Goal: Information Seeking & Learning: Check status

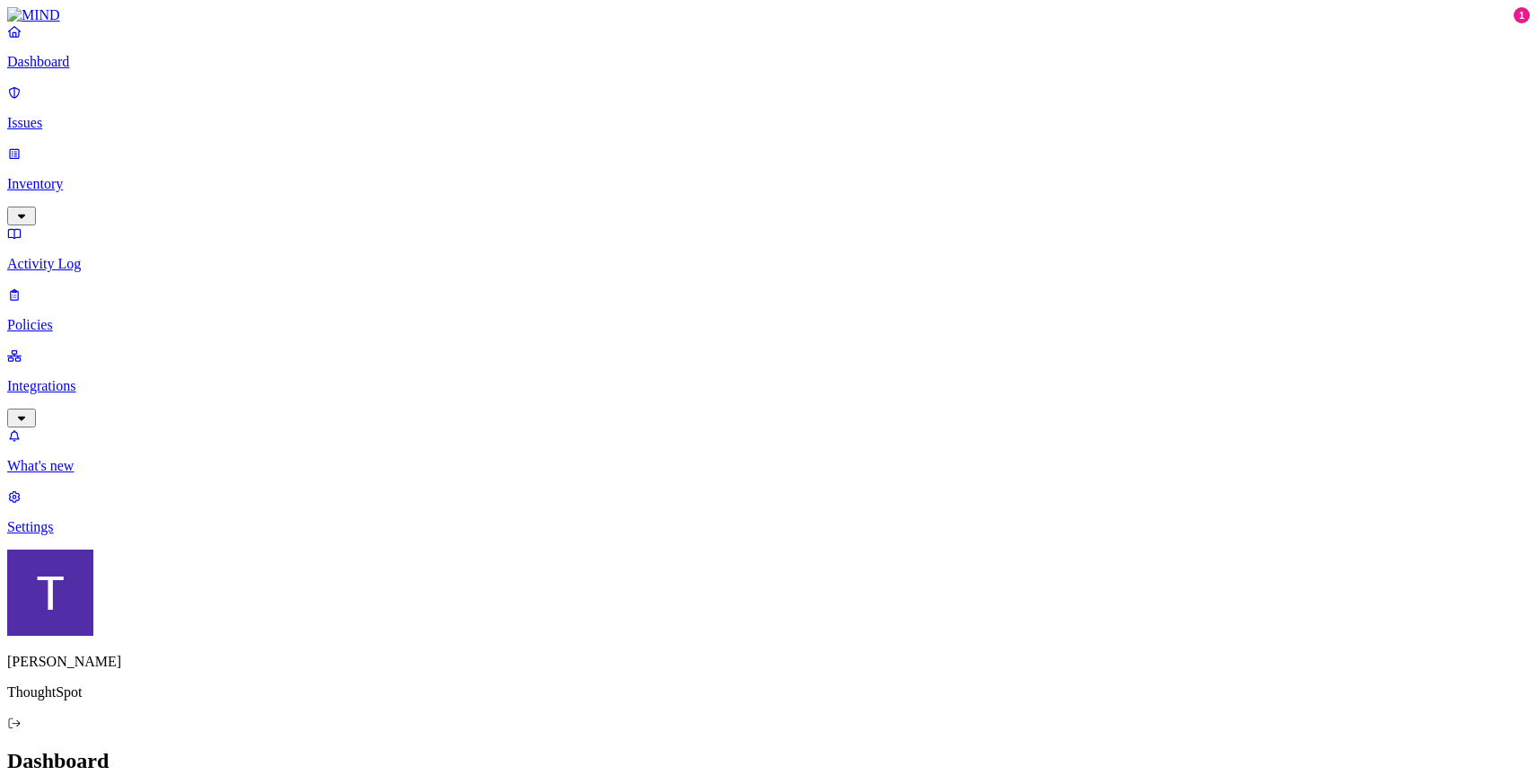
click at [124, 121] on link "Issues" at bounding box center [768, 108] width 1522 height 47
click at [122, 225] on link "Activity Log" at bounding box center [768, 249] width 1522 height 47
paste input "ThoughtSpot Feature Tracking - 09022025"
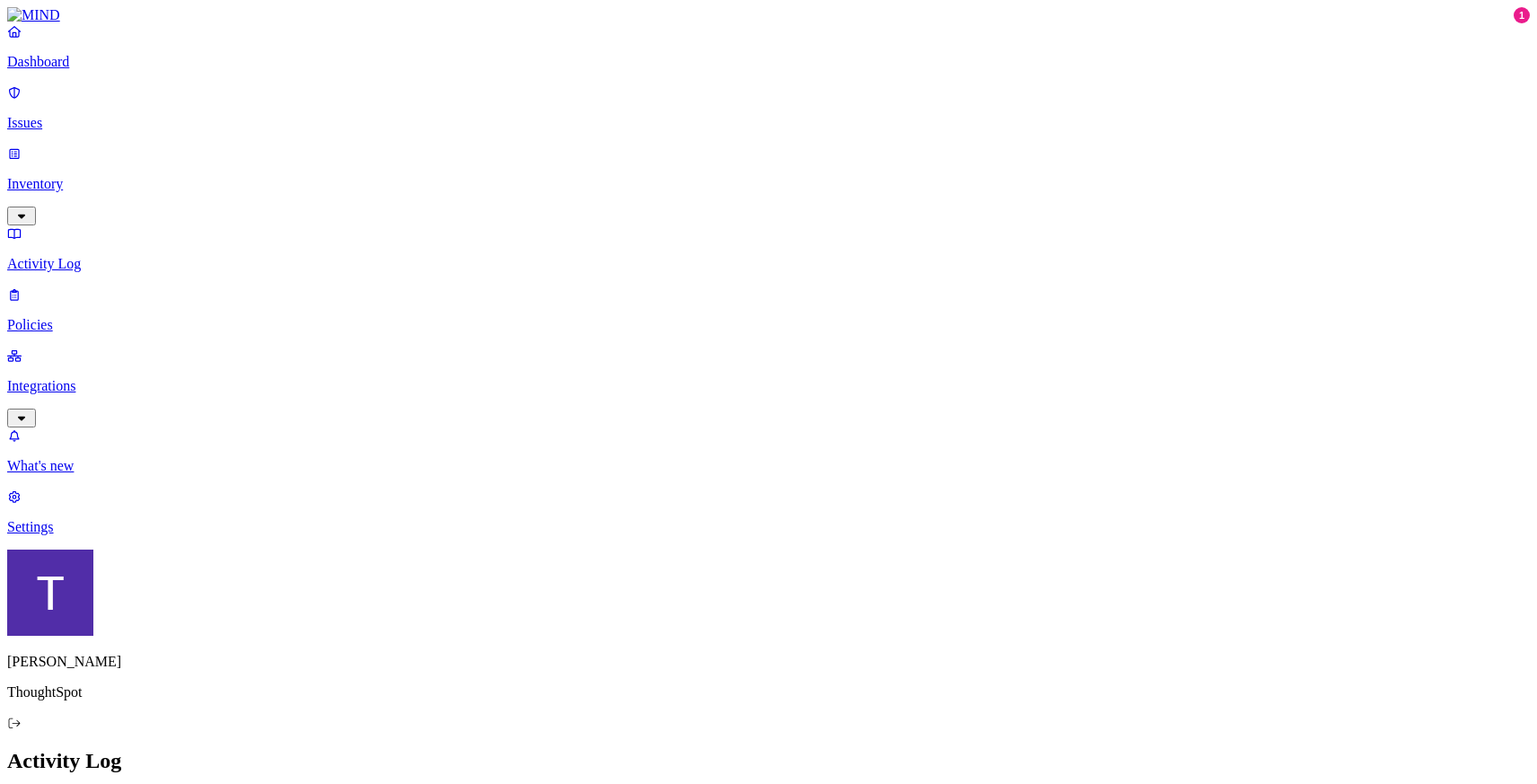
drag, startPoint x: 287, startPoint y: 62, endPoint x: 395, endPoint y: 62, distance: 108.0
type input "ThoughtSpot Feature Tracking"
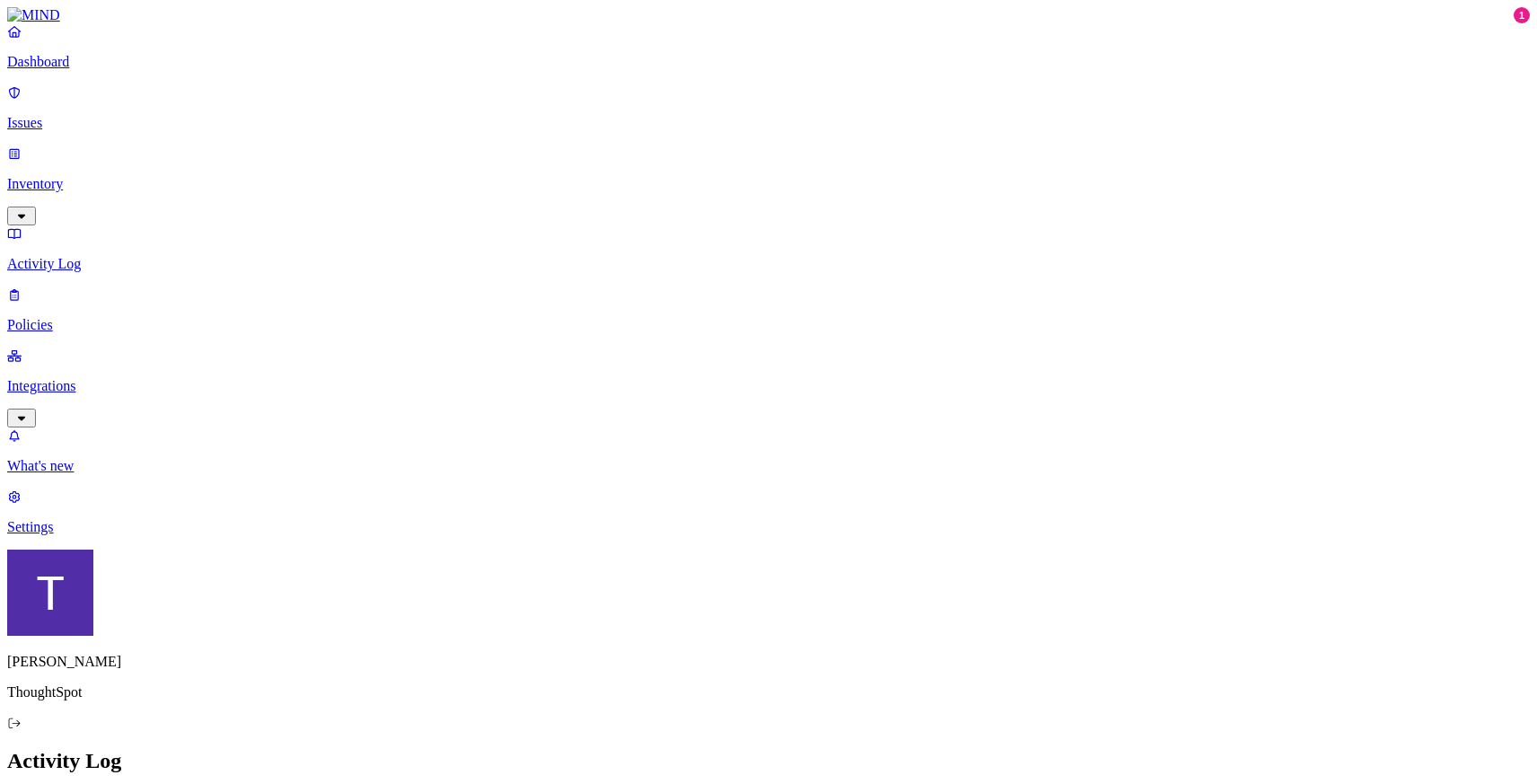
copy span "[DATE] 03:21 PM"
drag, startPoint x: 1232, startPoint y: 130, endPoint x: 1100, endPoint y: 130, distance: 132.0
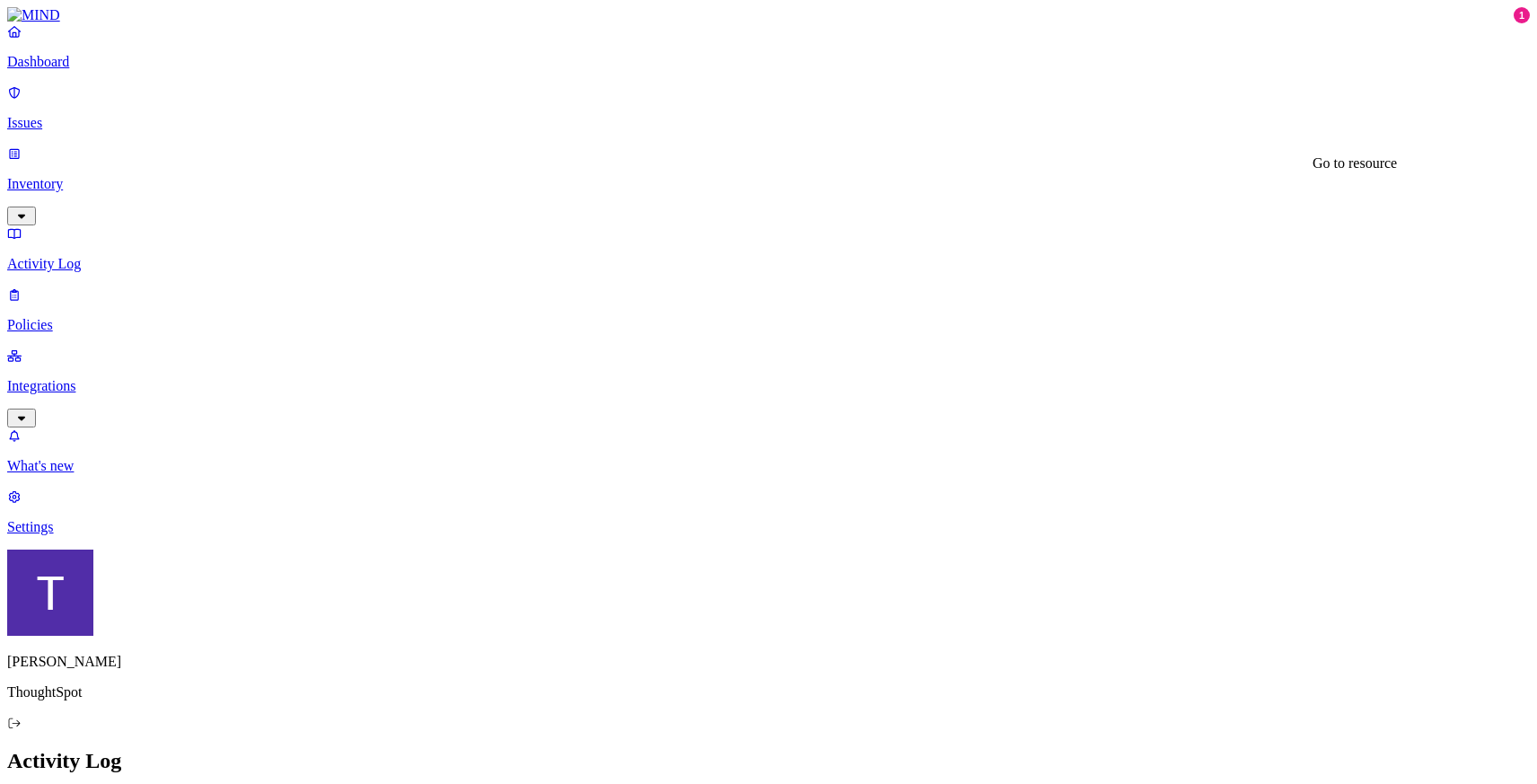
click at [750, 749] on h2 "Activity Log" at bounding box center [768, 761] width 1522 height 24
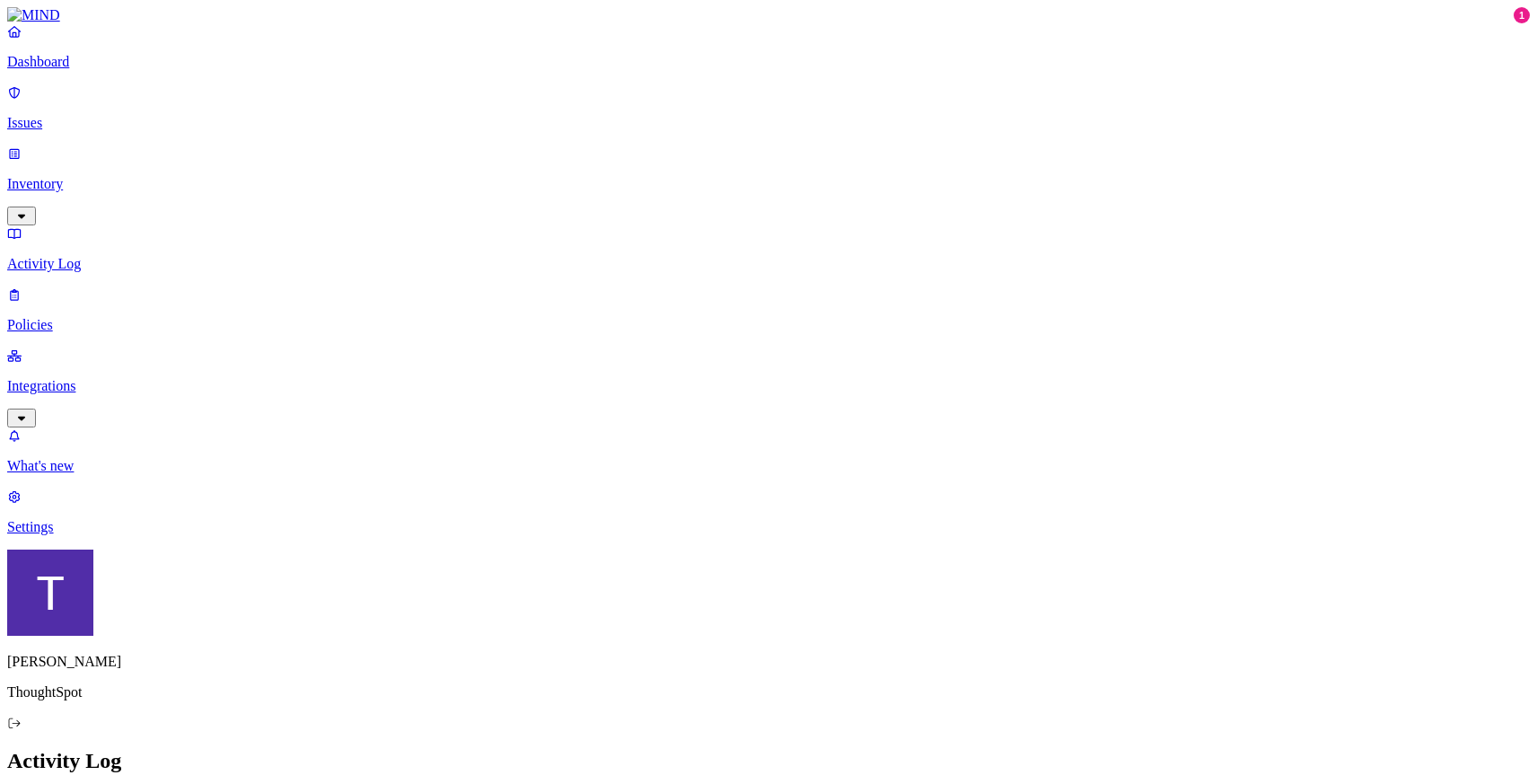
copy span "139 Activities"
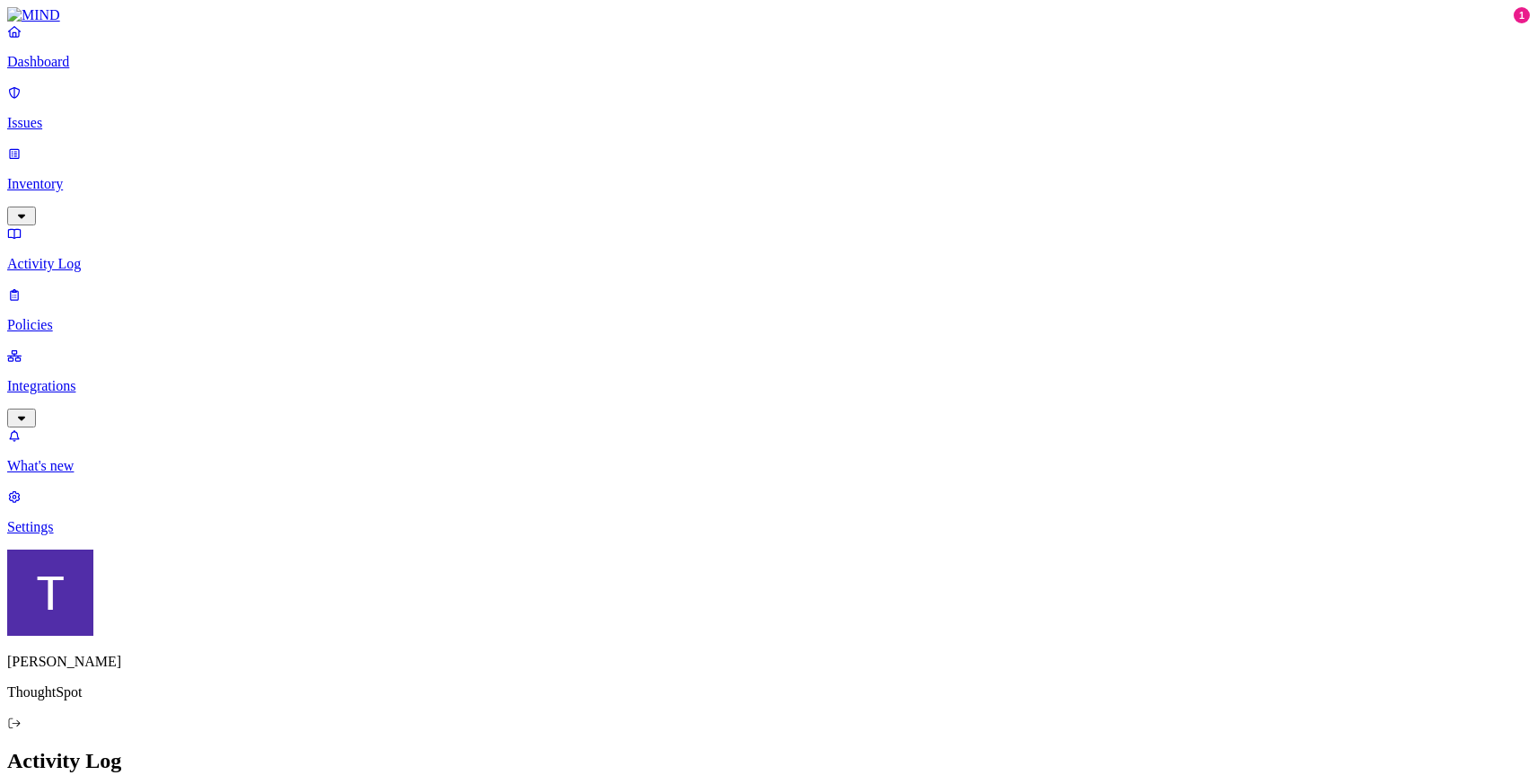
drag, startPoint x: 1238, startPoint y: 473, endPoint x: 1108, endPoint y: 473, distance: 130.0
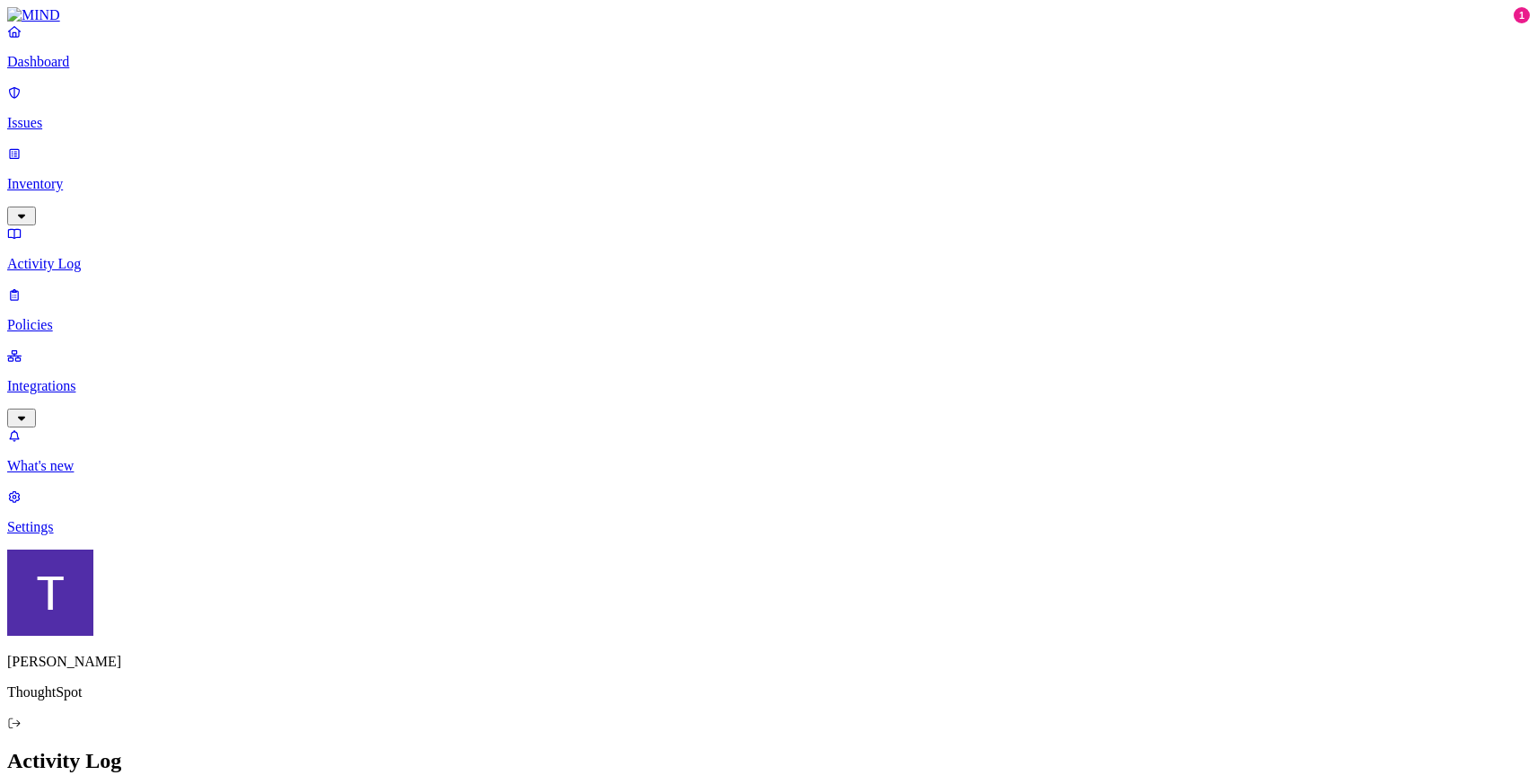
click at [103, 225] on link "Activity Log" at bounding box center [768, 249] width 1522 height 47
